Goal: Task Accomplishment & Management: Complete application form

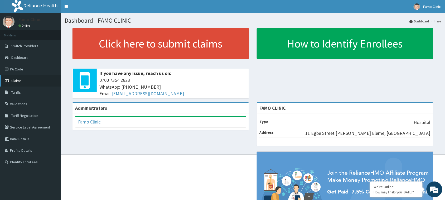
click at [18, 82] on span "Claims" at bounding box center [16, 80] width 10 height 5
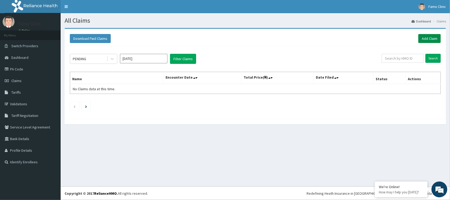
click at [429, 37] on link "Add Claim" at bounding box center [430, 38] width 22 height 9
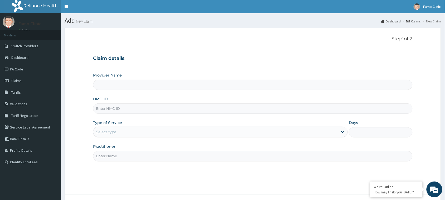
click at [124, 106] on input "HMO ID" at bounding box center [253, 108] width 320 height 10
type input "FAMO CLINIC"
type input "gms/10135/e"
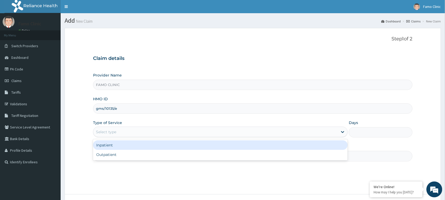
click at [137, 133] on div "Select type" at bounding box center [215, 132] width 245 height 8
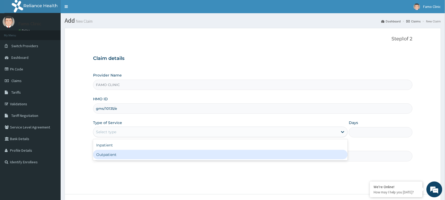
click at [138, 152] on div "Outpatient" at bounding box center [220, 154] width 255 height 9
type input "1"
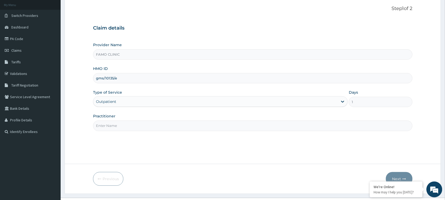
scroll to position [42, 0]
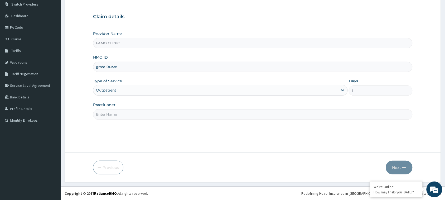
click at [201, 118] on input "Practitioner" at bounding box center [253, 114] width 320 height 10
type input "Dr. Dadigi"
click at [398, 168] on button "Next" at bounding box center [399, 168] width 27 height 14
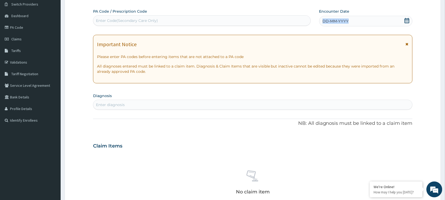
drag, startPoint x: 352, startPoint y: 20, endPoint x: 320, endPoint y: 21, distance: 32.2
click at [320, 21] on div "DD-MM-YYYY" at bounding box center [365, 21] width 93 height 11
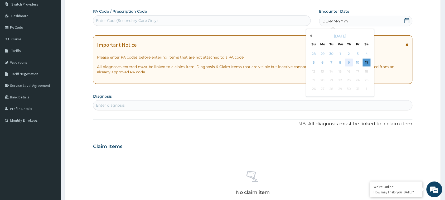
click at [348, 62] on div "9" at bounding box center [349, 63] width 8 height 8
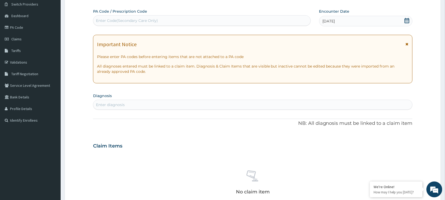
click at [122, 104] on div "Enter diagnosis" at bounding box center [110, 104] width 29 height 5
type input "scabie"
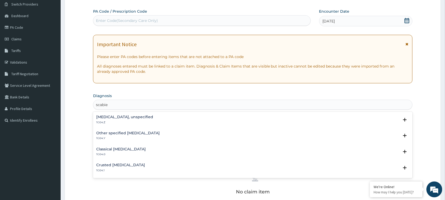
click at [103, 118] on h4 "[MEDICAL_DATA], unspecified" at bounding box center [124, 117] width 57 height 4
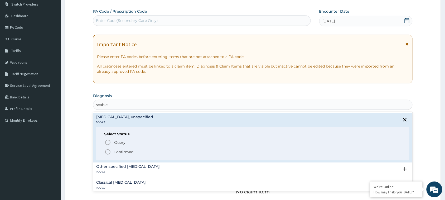
click at [109, 151] on icon "status option filled" at bounding box center [108, 152] width 6 height 6
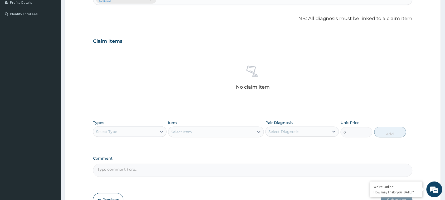
scroll to position [151, 0]
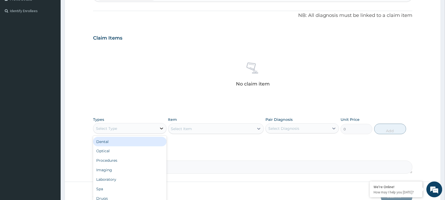
click at [162, 130] on icon at bounding box center [161, 128] width 5 height 5
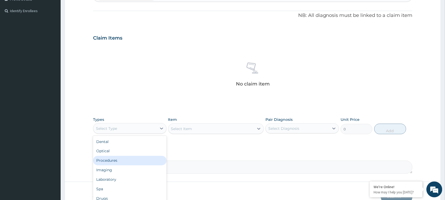
click at [131, 161] on div "Procedures" at bounding box center [130, 160] width 74 height 9
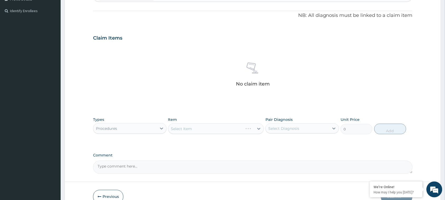
click at [199, 130] on div "Select Item" at bounding box center [216, 128] width 96 height 11
click at [259, 128] on div "Select Item" at bounding box center [216, 128] width 96 height 11
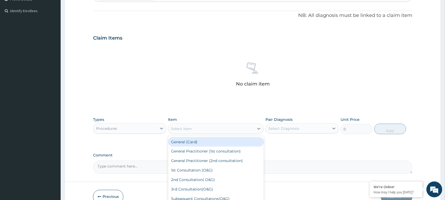
click at [259, 128] on icon at bounding box center [258, 128] width 5 height 5
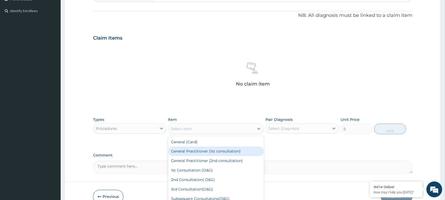
drag, startPoint x: 225, startPoint y: 150, endPoint x: 271, endPoint y: 140, distance: 46.9
click at [226, 149] on div "General Practitioner (1st consultation)" at bounding box center [216, 151] width 96 height 9
type input "1500"
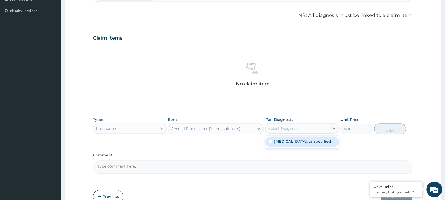
click at [285, 130] on div "Select Diagnosis" at bounding box center [284, 128] width 31 height 5
click at [269, 141] on input "checkbox" at bounding box center [270, 141] width 3 height 3
checkbox input "true"
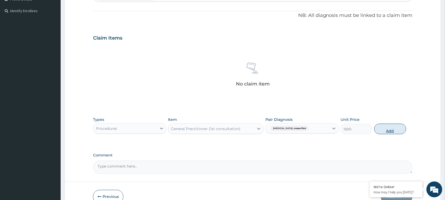
click at [394, 130] on button "Add" at bounding box center [391, 129] width 32 height 11
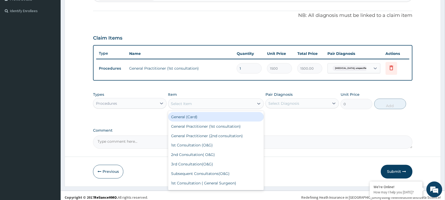
click at [192, 104] on div "Select Item" at bounding box center [181, 103] width 21 height 5
click at [201, 116] on div "General (Card)" at bounding box center [216, 116] width 96 height 9
type input "500"
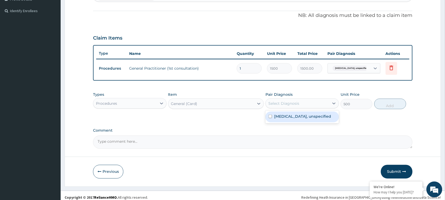
click at [295, 102] on div "Select Diagnosis" at bounding box center [284, 103] width 31 height 5
click at [270, 117] on input "checkbox" at bounding box center [270, 116] width 3 height 3
checkbox input "true"
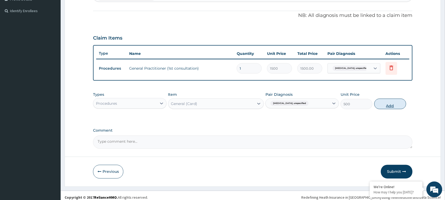
click at [389, 103] on button "Add" at bounding box center [391, 104] width 32 height 11
type input "0"
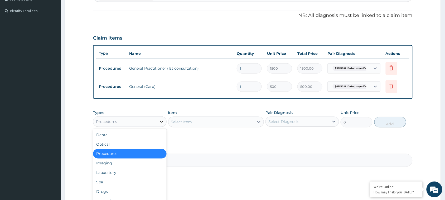
click at [162, 120] on icon at bounding box center [161, 121] width 5 height 5
drag, startPoint x: 118, startPoint y: 188, endPoint x: 120, endPoint y: 183, distance: 5.5
click at [117, 188] on div "Drugs" at bounding box center [130, 191] width 74 height 9
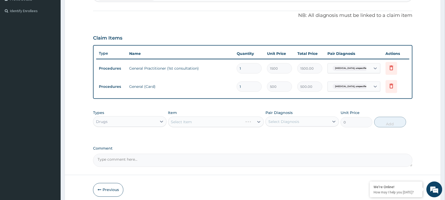
drag, startPoint x: 230, startPoint y: 119, endPoint x: 233, endPoint y: 120, distance: 2.8
click at [232, 119] on div "Select Item" at bounding box center [216, 122] width 96 height 11
click at [259, 120] on div "Select Item" at bounding box center [216, 122] width 96 height 11
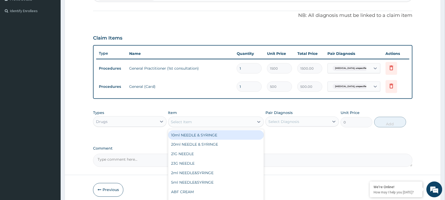
click at [259, 122] on icon at bounding box center [259, 122] width 3 height 2
type input "benzy"
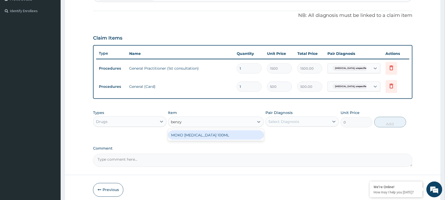
click at [217, 135] on div "MOKO [MEDICAL_DATA] 100ML" at bounding box center [216, 134] width 96 height 9
type input "300"
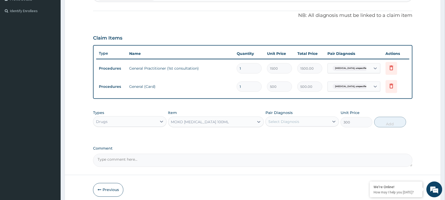
click at [287, 120] on div "Select Diagnosis" at bounding box center [284, 121] width 31 height 5
click at [272, 133] on input "checkbox" at bounding box center [270, 134] width 3 height 3
checkbox input "true"
click at [390, 121] on button "Add" at bounding box center [391, 122] width 32 height 11
type input "0"
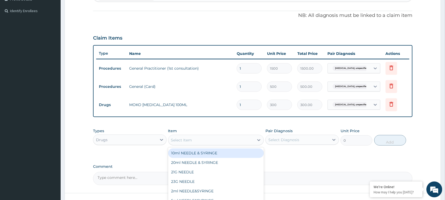
click at [203, 139] on div "Select Item" at bounding box center [212, 140] width 86 height 8
type input "dexa"
click at [216, 152] on div "Dexamethazone 4mg/INJ" at bounding box center [216, 153] width 96 height 9
type input "150"
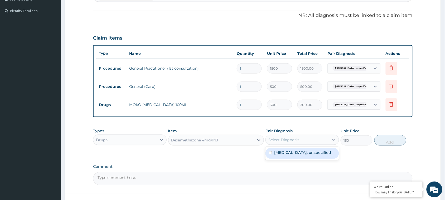
click at [290, 140] on div "Select Diagnosis" at bounding box center [284, 139] width 31 height 5
click at [269, 152] on input "checkbox" at bounding box center [270, 152] width 3 height 3
checkbox input "true"
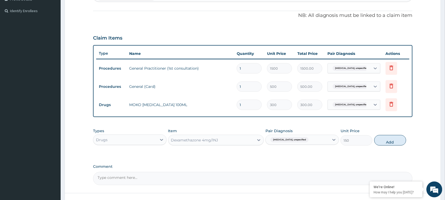
drag, startPoint x: 391, startPoint y: 141, endPoint x: 384, endPoint y: 142, distance: 7.1
click at [390, 141] on button "Add" at bounding box center [391, 140] width 32 height 11
type input "0"
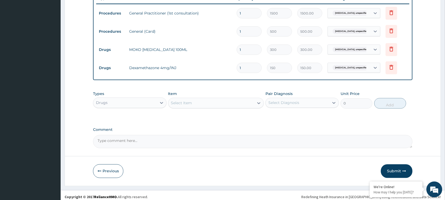
scroll to position [210, 0]
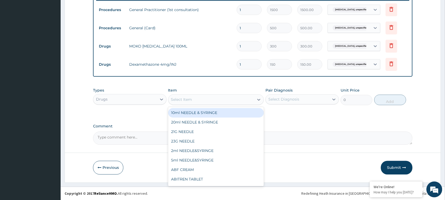
click at [199, 101] on div "Select Item" at bounding box center [212, 100] width 86 height 8
type input "m"
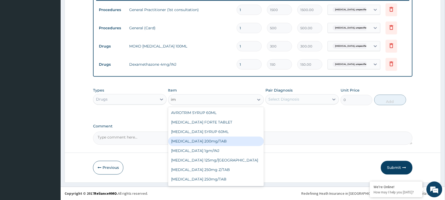
type input "i"
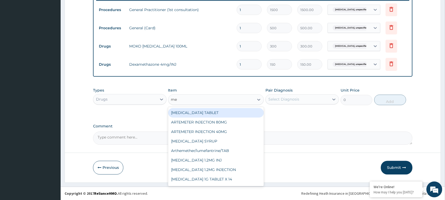
type input "m"
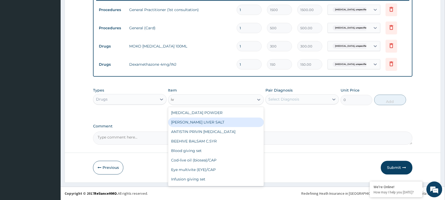
type input "i"
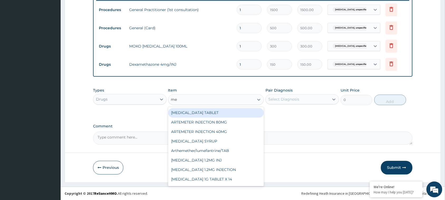
type input "m"
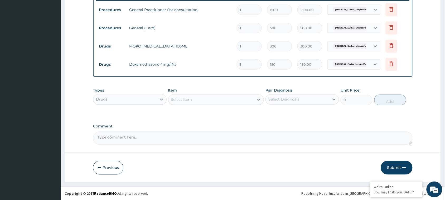
click at [396, 167] on button "Submit" at bounding box center [397, 168] width 32 height 14
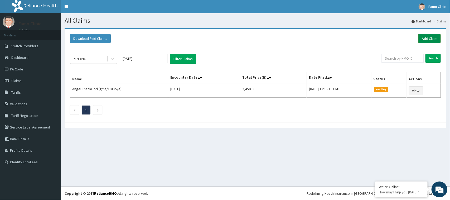
click at [427, 37] on link "Add Claim" at bounding box center [430, 38] width 22 height 9
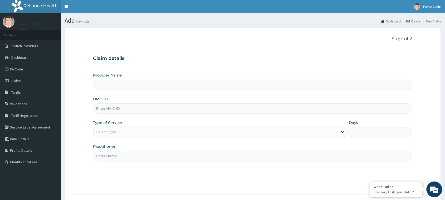
click at [135, 109] on input "HMO ID" at bounding box center [253, 108] width 320 height 10
type input "FAMO CLINIC"
click at [112, 107] on input "GSV/10631/A" at bounding box center [253, 108] width 320 height 10
click at [115, 107] on input "GSV/102451/A" at bounding box center [253, 108] width 320 height 10
type input "GSV/10245/A"
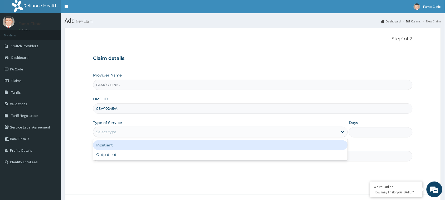
click at [135, 130] on div "Select type" at bounding box center [215, 132] width 245 height 8
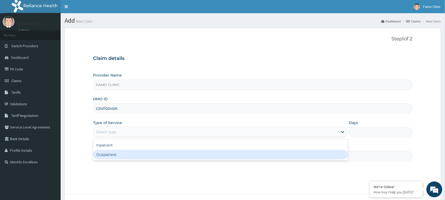
click at [126, 152] on div "Outpatient" at bounding box center [220, 154] width 255 height 9
type input "1"
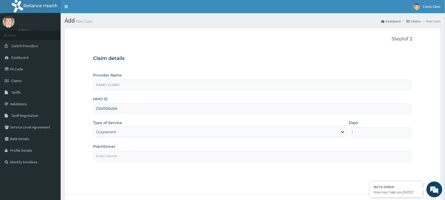
scroll to position [42, 0]
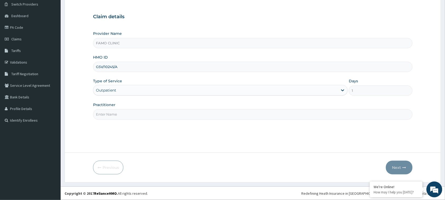
click at [144, 115] on input "Practitioner" at bounding box center [253, 114] width 320 height 10
type input "Dr. Okoro"
click at [398, 166] on button "Next" at bounding box center [399, 168] width 27 height 14
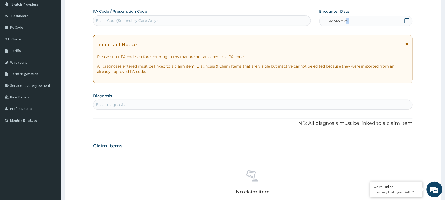
click at [348, 21] on span "DD-MM-YYYY" at bounding box center [336, 20] width 26 height 5
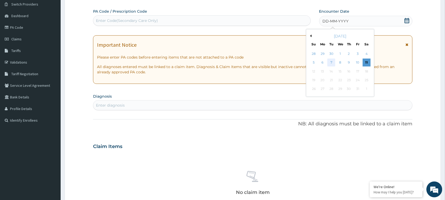
click at [332, 61] on div "7" at bounding box center [332, 63] width 8 height 8
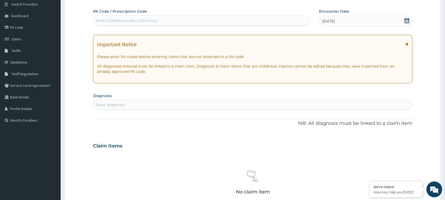
click at [131, 105] on div "Enter diagnosis" at bounding box center [252, 105] width 319 height 8
type input "p"
type input "b"
type input "p"
type input "m"
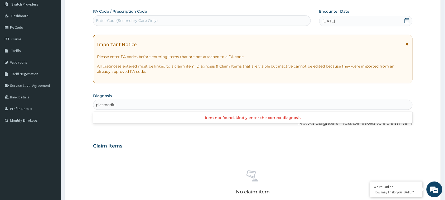
type input "plasmodium"
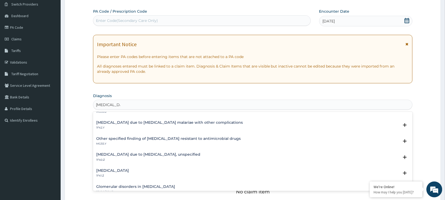
scroll to position [56, 0]
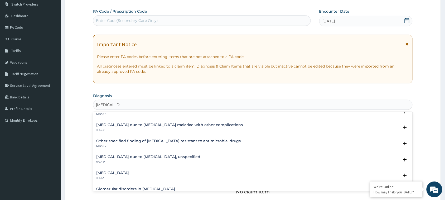
click at [142, 154] on div "Malaria due to Plasmodium falciparum, unspecified 1F40.Z Select Status Query Qu…" at bounding box center [253, 161] width 320 height 16
click at [145, 156] on h4 "Malaria due to Plasmodium falciparum, unspecified" at bounding box center [148, 157] width 104 height 4
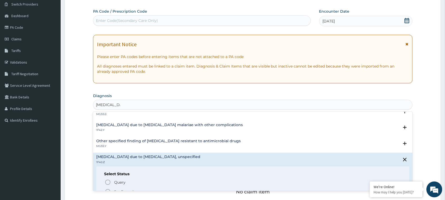
click at [108, 189] on circle "status option filled" at bounding box center [108, 191] width 5 height 5
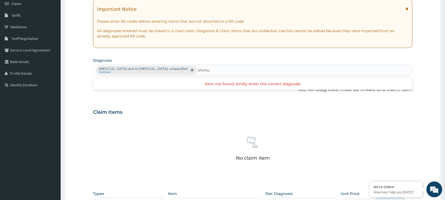
scroll to position [77, 0]
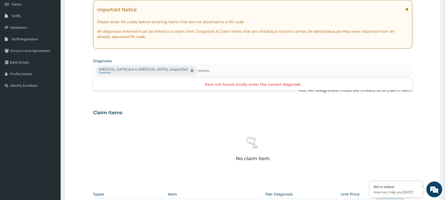
type input "immu"
